Goal: Task Accomplishment & Management: Manage account settings

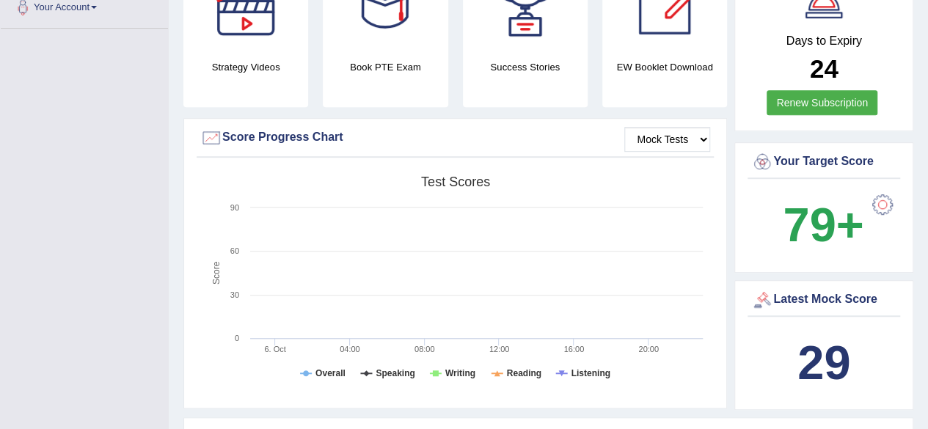
scroll to position [305, 0]
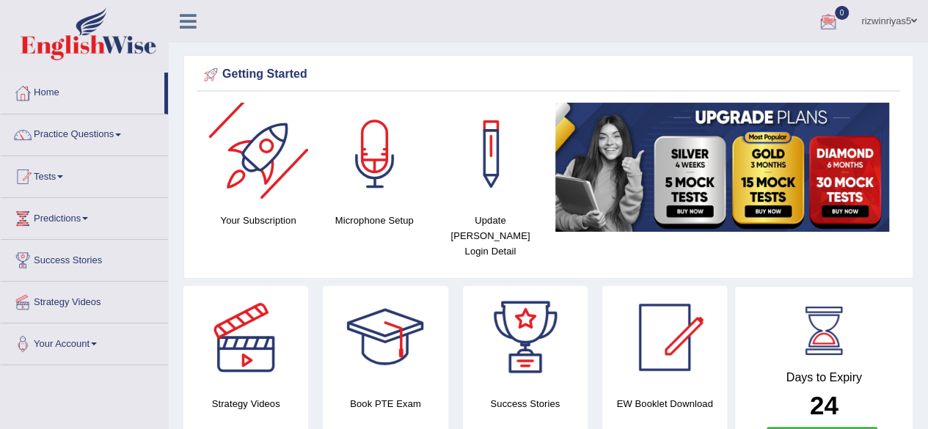
click at [271, 128] on div at bounding box center [259, 154] width 103 height 103
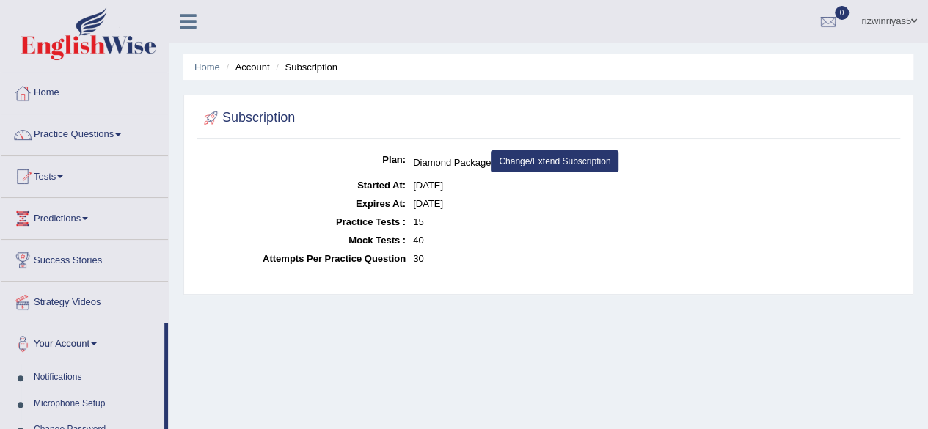
click at [928, 57] on html "Toggle navigation Home Practice Questions Speaking Practice Read Aloud Repeat S…" at bounding box center [464, 214] width 928 height 429
click at [121, 134] on span at bounding box center [118, 135] width 6 height 3
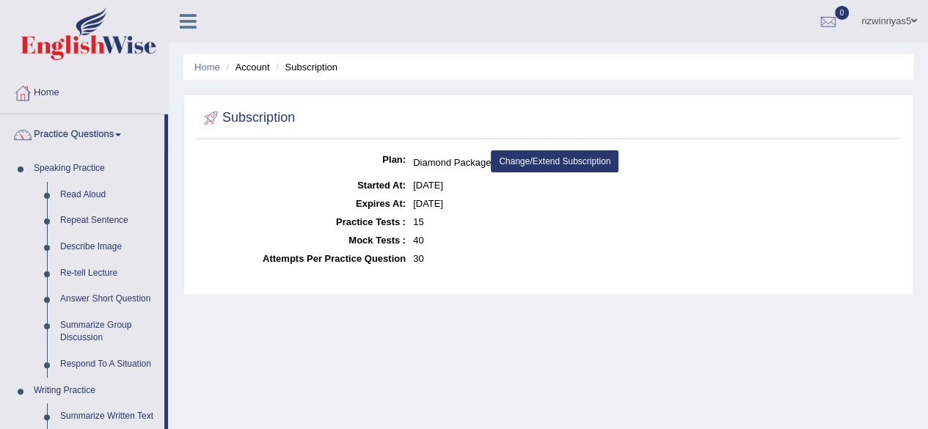
click at [121, 134] on span at bounding box center [118, 135] width 6 height 3
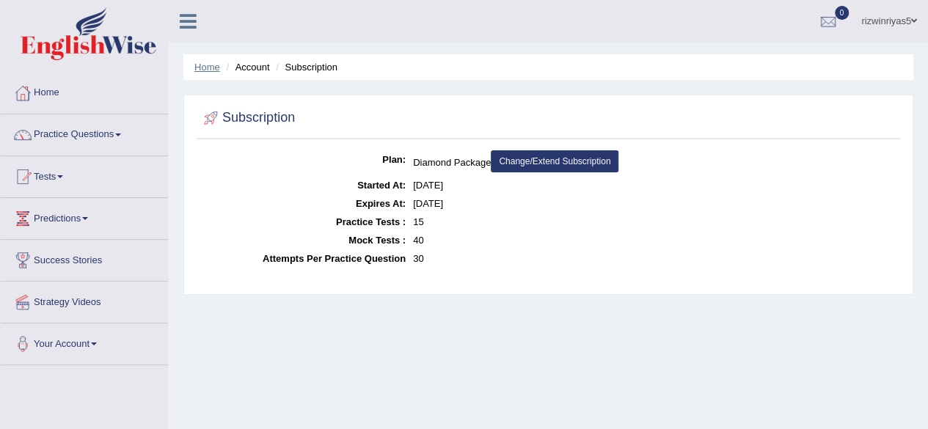
click at [213, 63] on link "Home" at bounding box center [207, 67] width 26 height 11
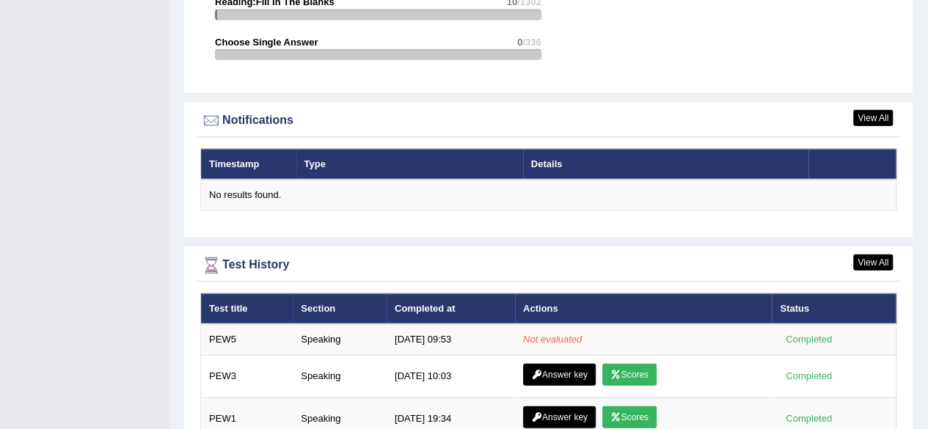
scroll to position [1762, 0]
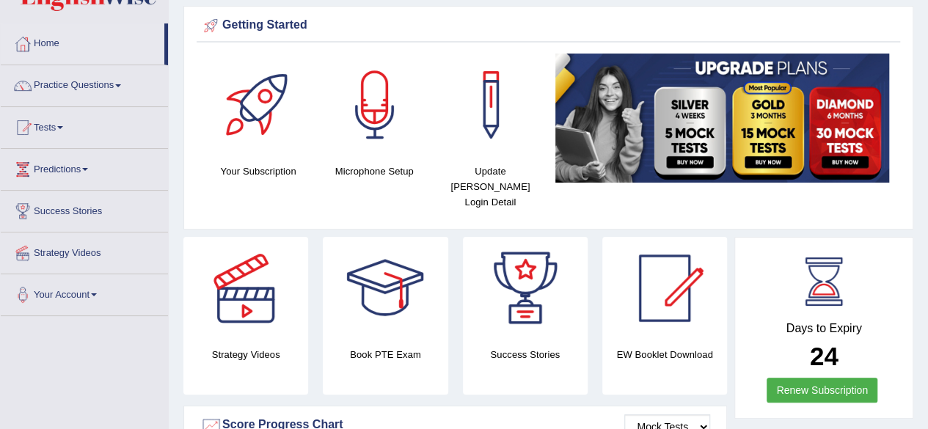
scroll to position [0, 0]
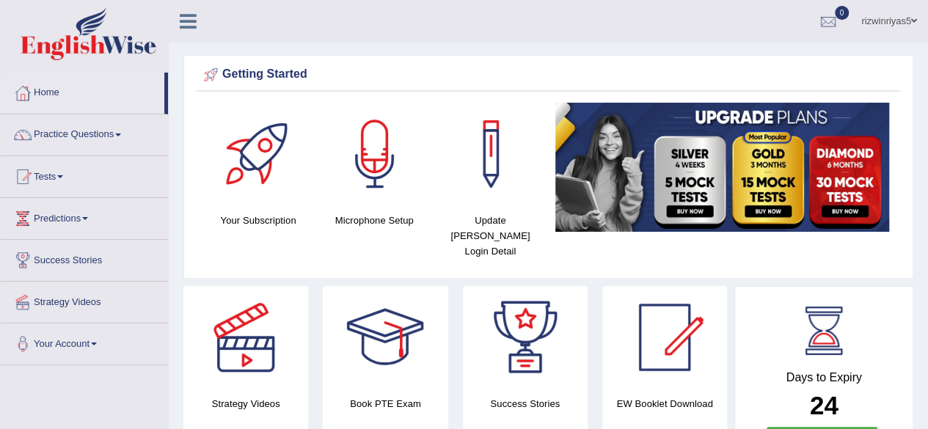
click at [98, 128] on link "Practice Questions" at bounding box center [84, 132] width 167 height 37
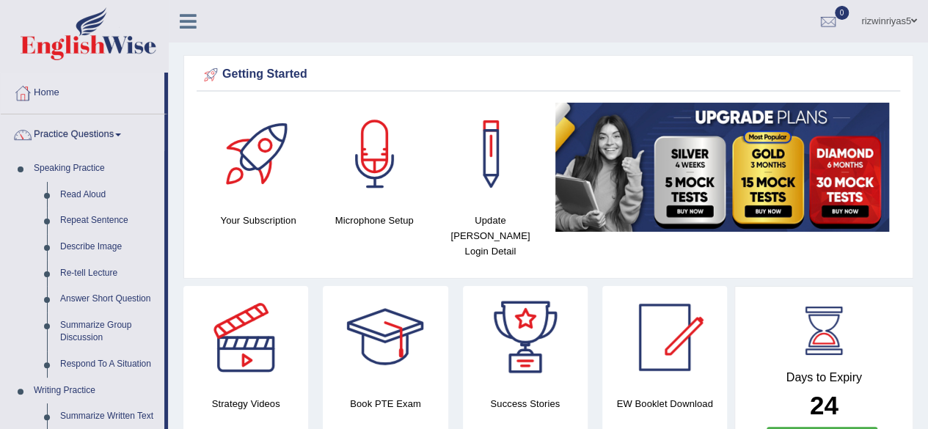
click at [98, 128] on link "Practice Questions" at bounding box center [83, 132] width 164 height 37
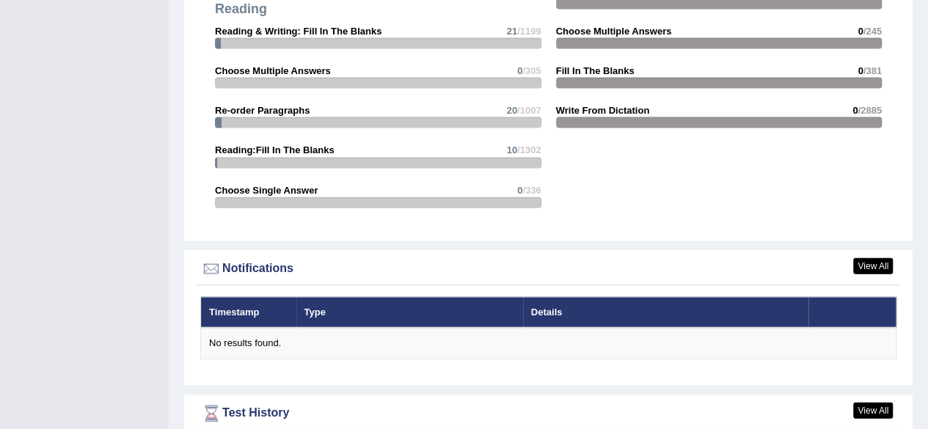
scroll to position [1762, 0]
